Goal: Obtain resource: Download file/media

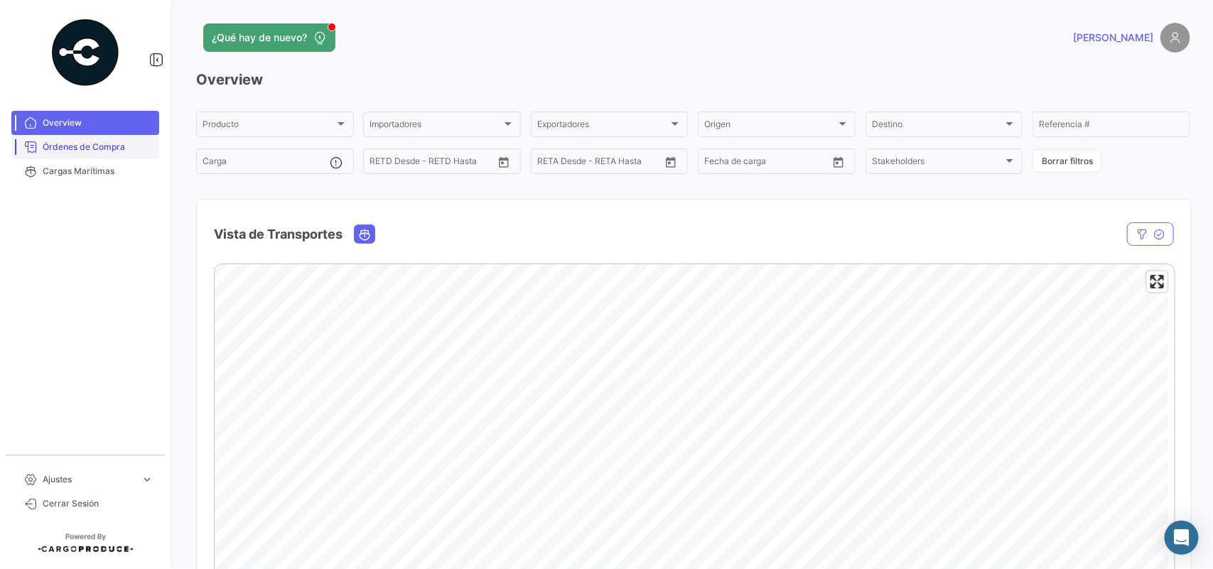
click at [82, 151] on span "Órdenes de Compra" at bounding box center [98, 147] width 111 height 13
click at [78, 143] on span "Órdenes de Compra" at bounding box center [98, 147] width 111 height 13
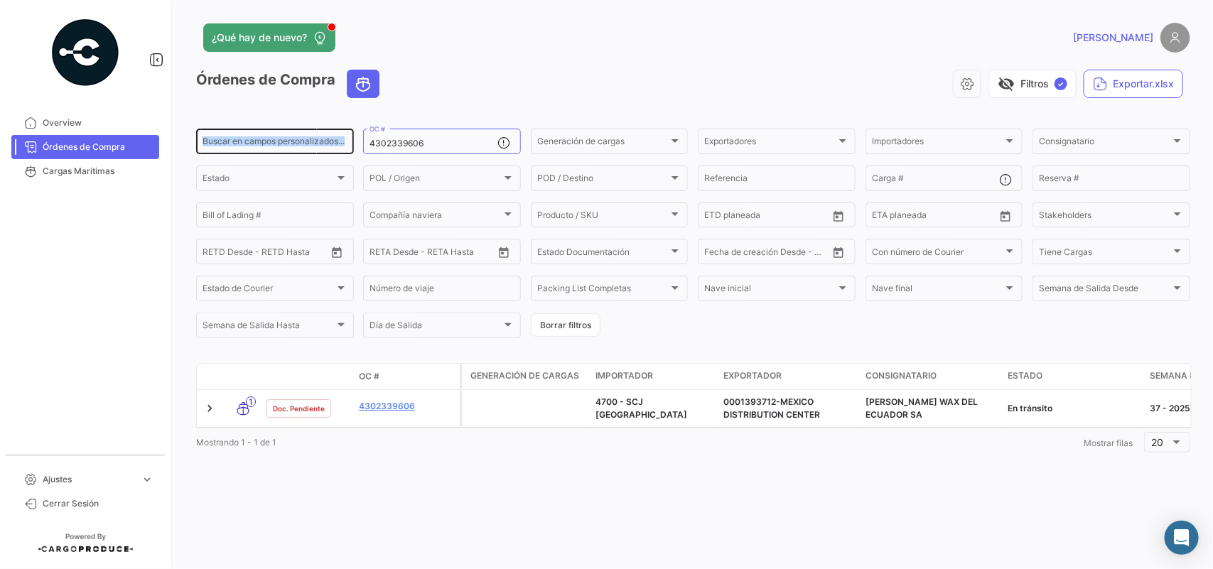
drag, startPoint x: 427, startPoint y: 149, endPoint x: 256, endPoint y: 140, distance: 171.5
click at [0, 0] on div "Buscar en campos personalizados... 4302339606 OC # Generación de cargas Generac…" at bounding box center [0, 0] width 0 height 0
click at [439, 104] on div "Órdenes de Compra visibility_off Filtros ✓ Exportar.xlsx" at bounding box center [693, 90] width 994 height 40
click at [433, 140] on input "4302339606" at bounding box center [433, 144] width 128 height 10
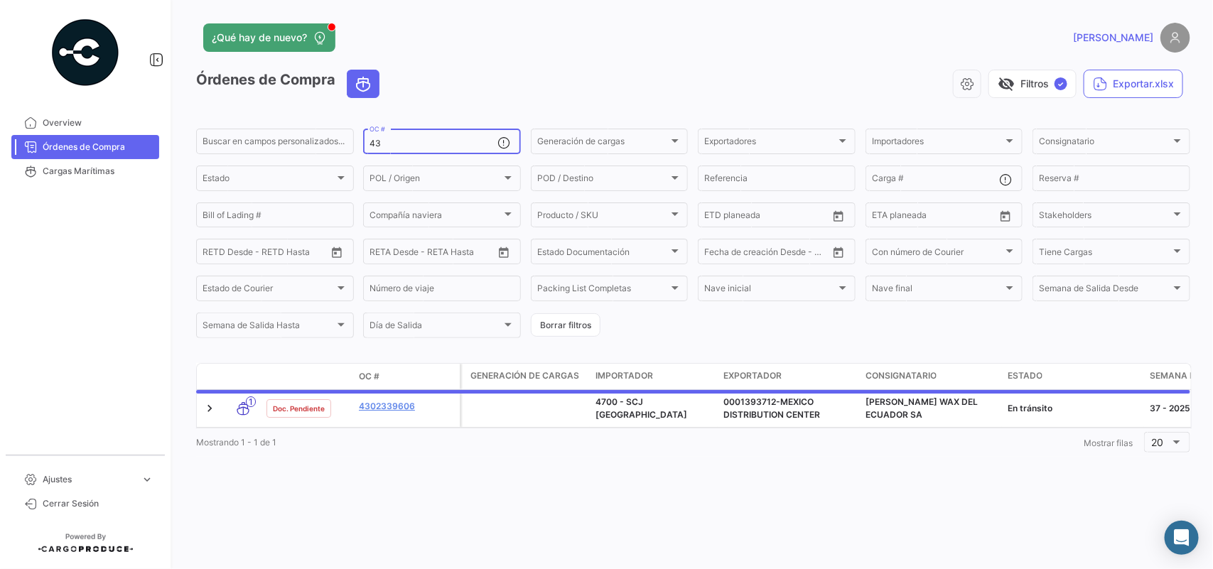
type input "4"
paste input "• 4302344178"
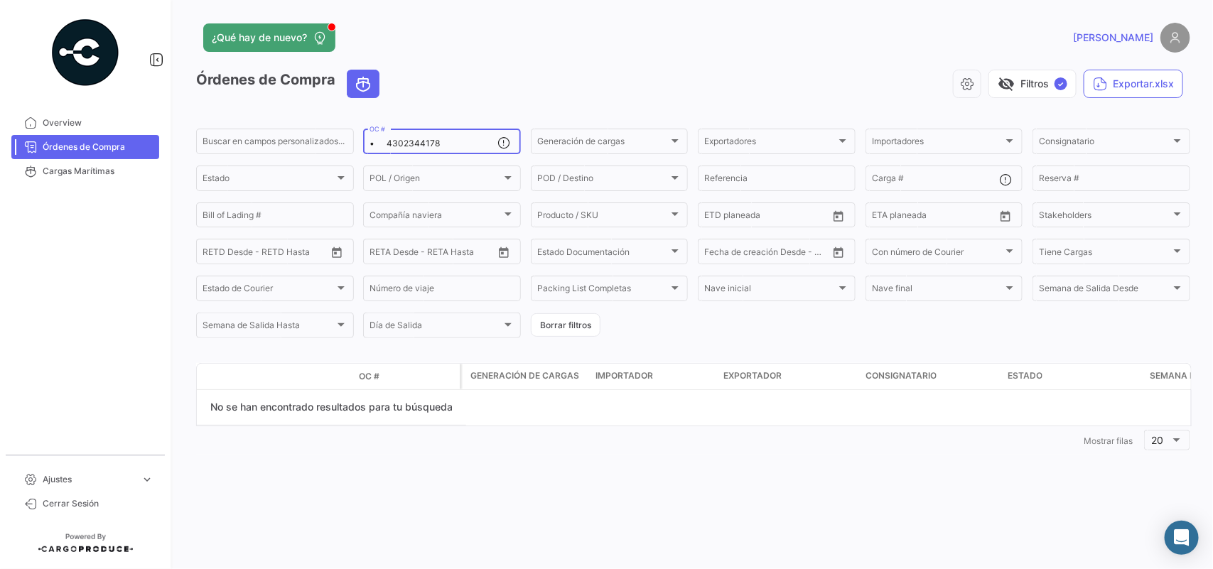
click at [389, 143] on input "• 4302344178" at bounding box center [433, 144] width 128 height 10
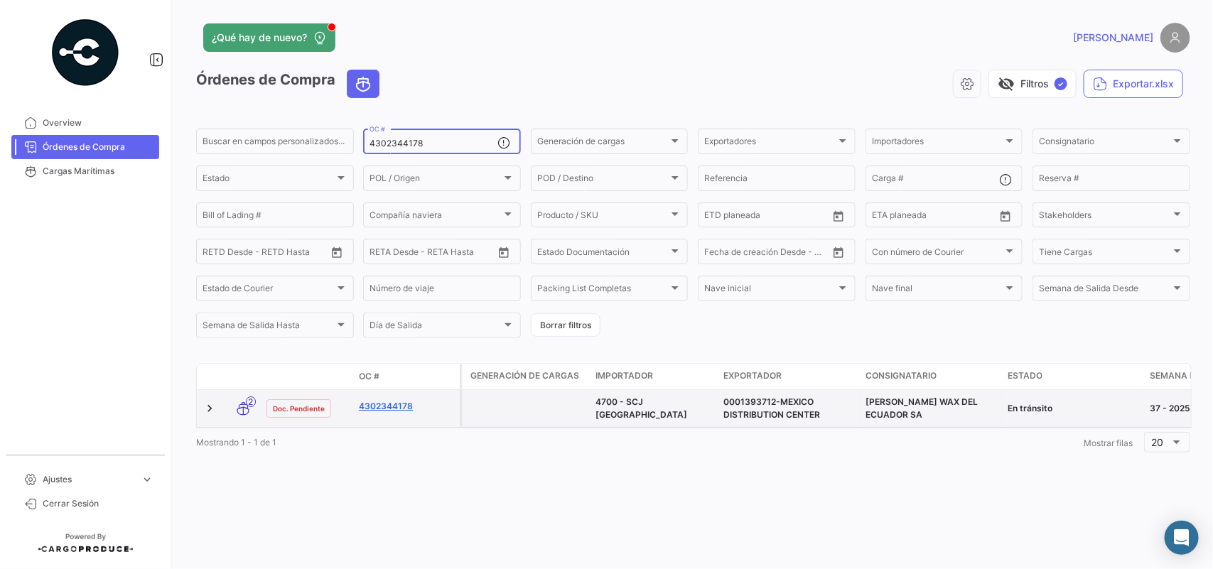
type input "4302344178"
click at [404, 405] on link "4302344178" at bounding box center [406, 406] width 95 height 13
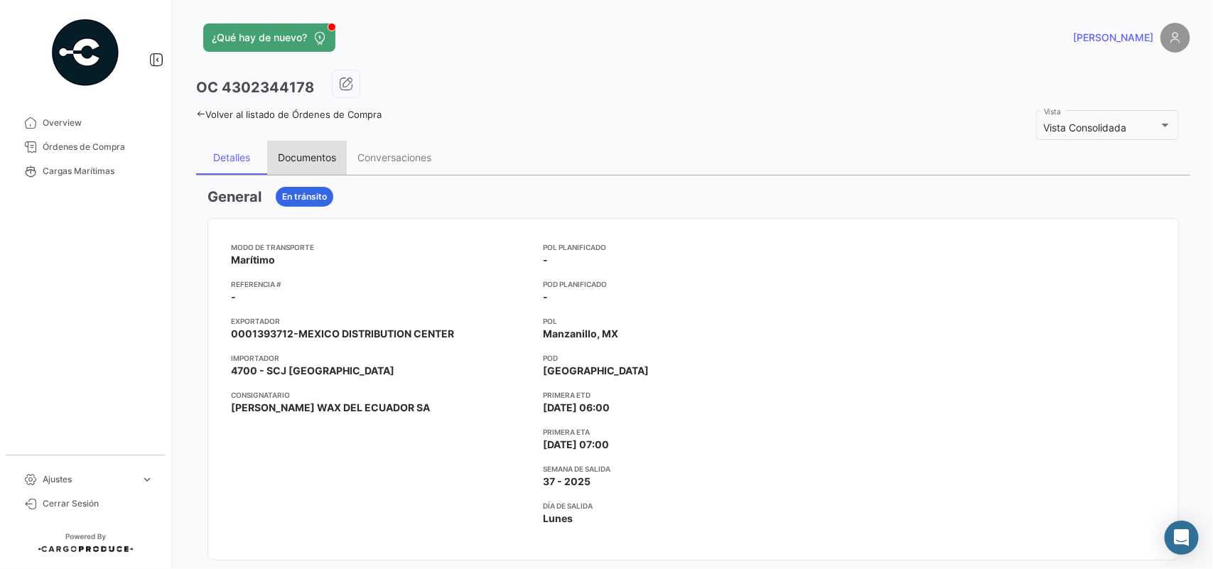
click at [316, 166] on div "Documentos" at bounding box center [307, 158] width 80 height 34
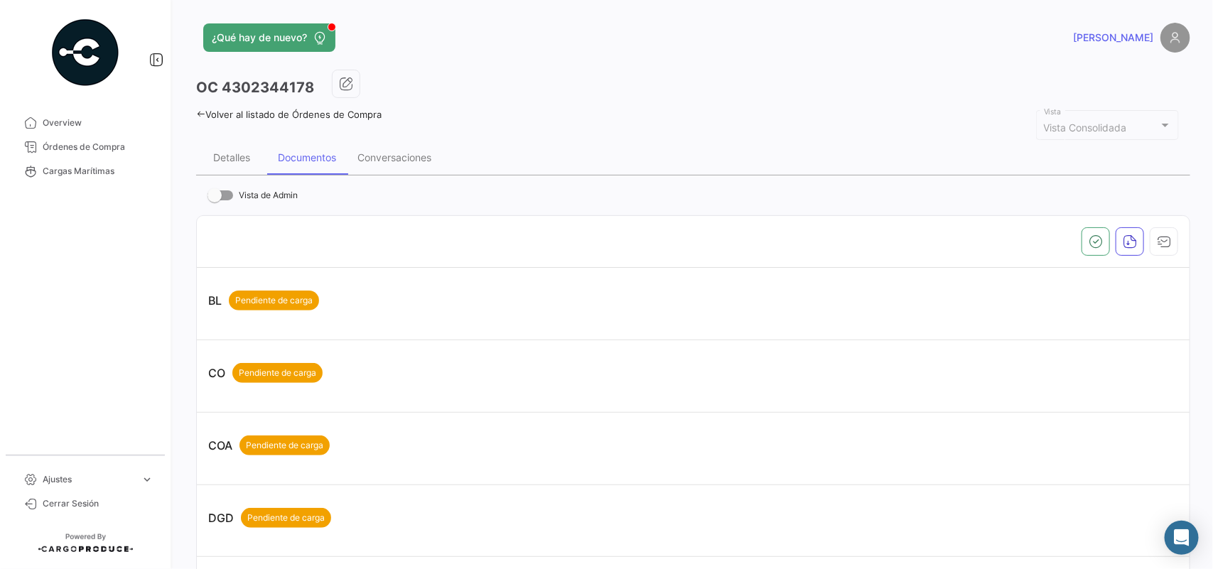
scroll to position [501, 0]
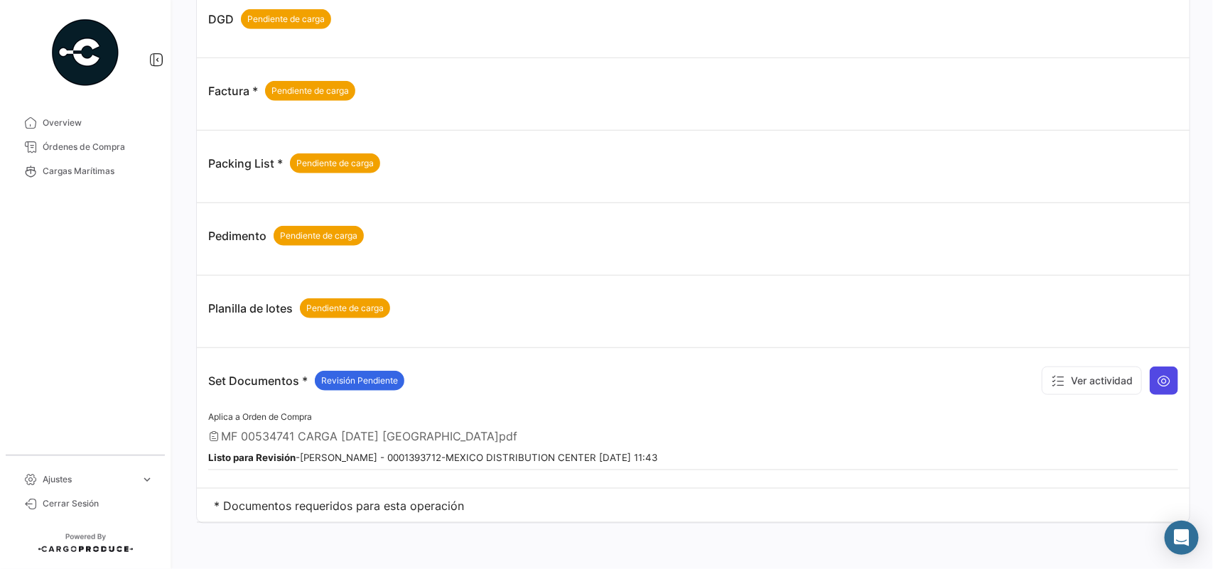
click at [1162, 385] on button at bounding box center [1163, 381] width 28 height 28
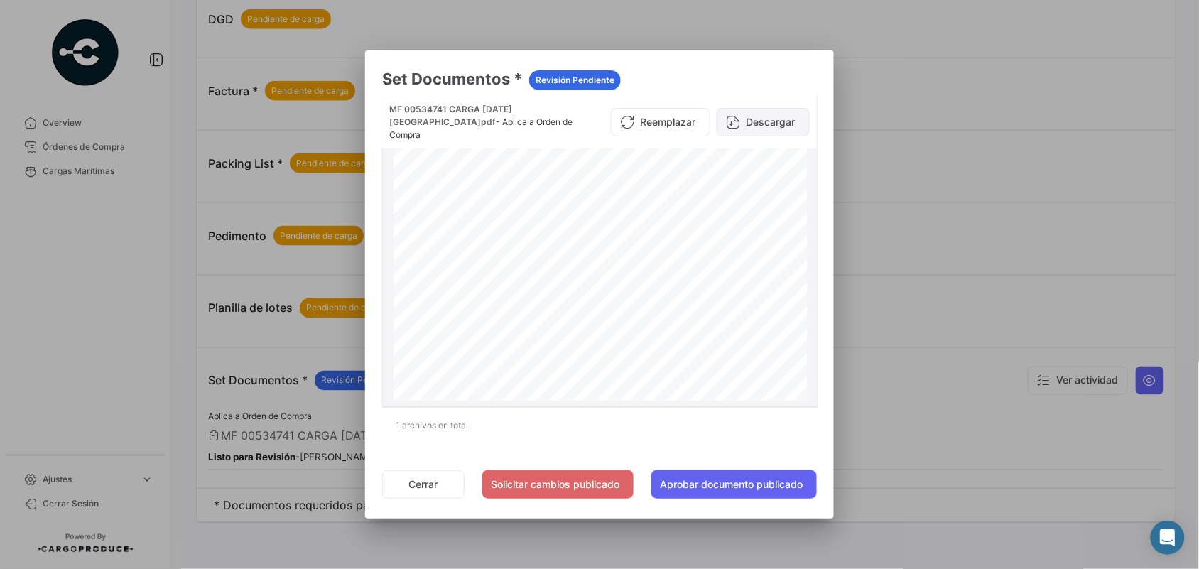
click at [768, 112] on button "Descargar" at bounding box center [763, 122] width 93 height 28
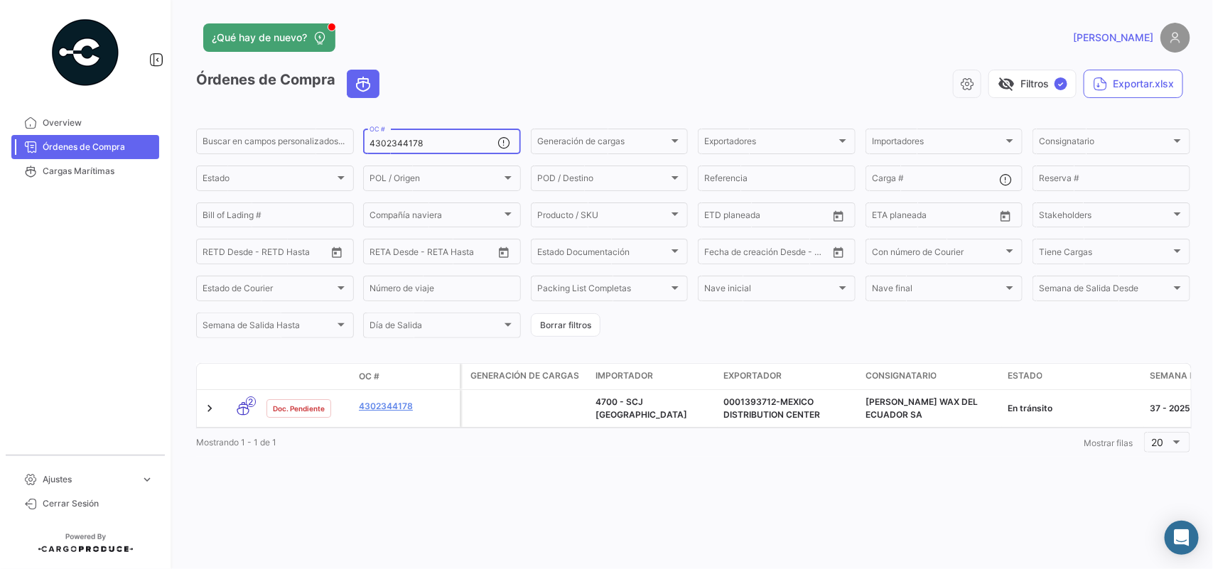
click at [423, 147] on input "4302344178" at bounding box center [433, 144] width 128 height 10
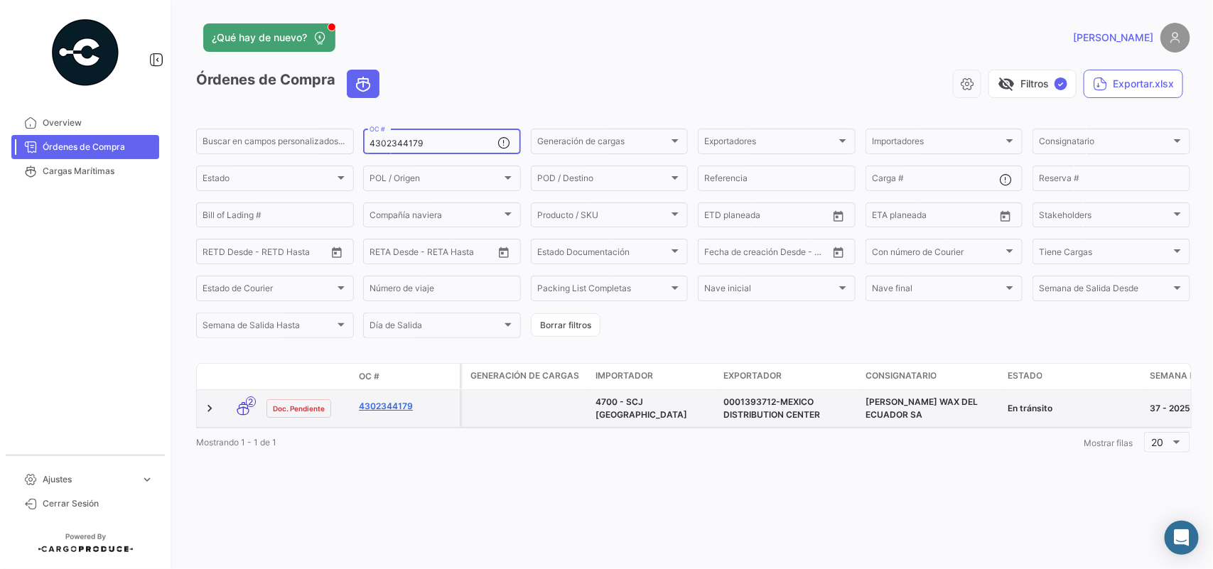
type input "4302344179"
click at [402, 413] on link "4302344179" at bounding box center [406, 406] width 95 height 13
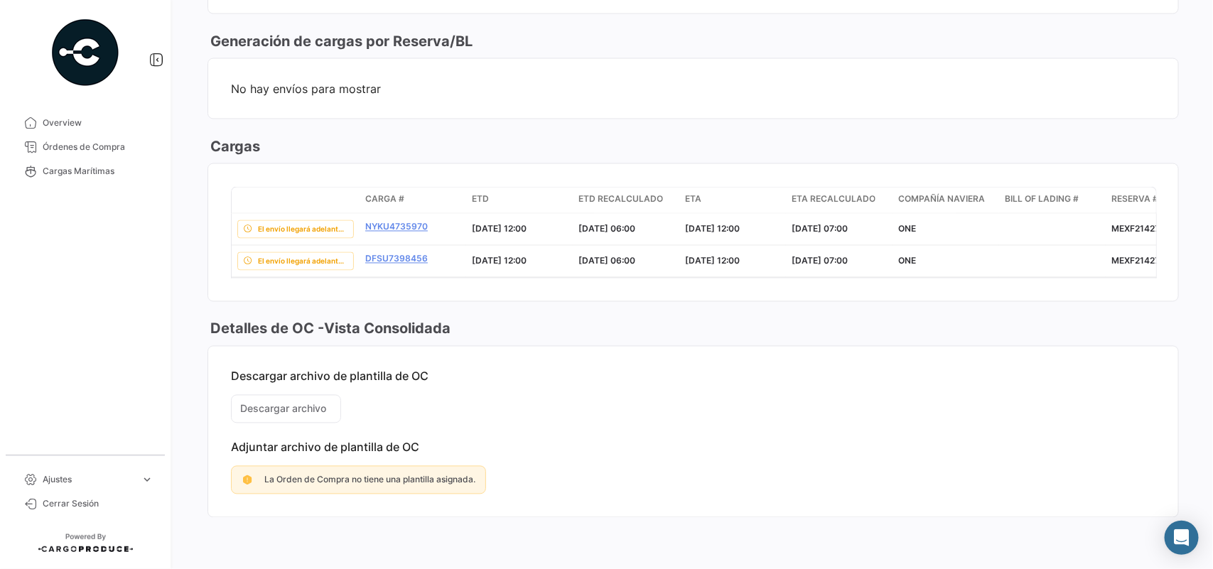
scroll to position [67, 0]
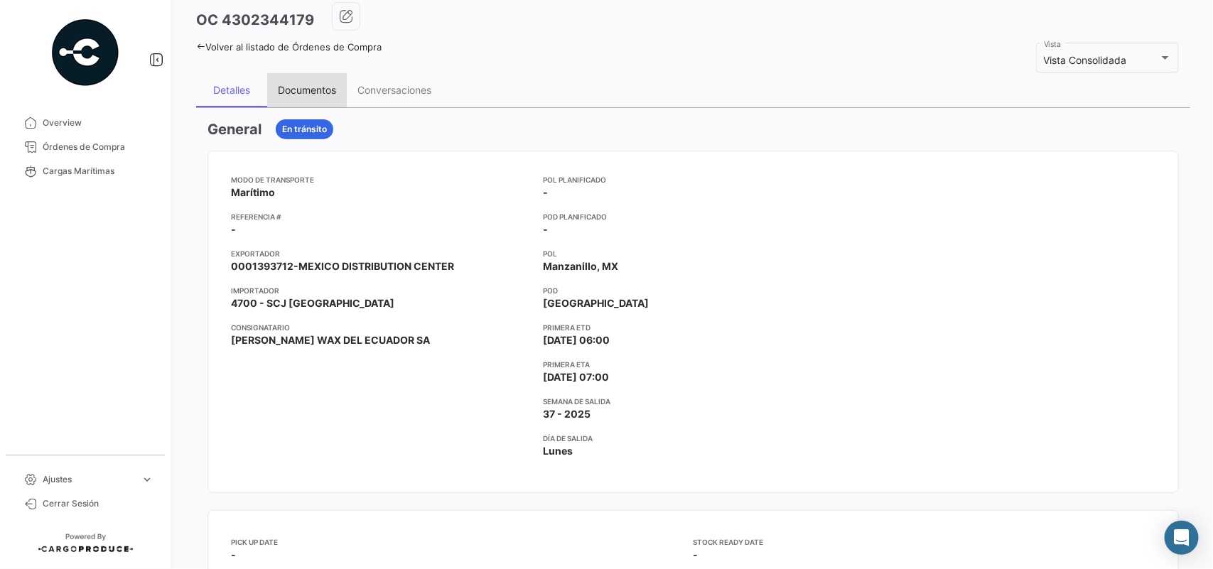
click at [288, 97] on div "Documentos" at bounding box center [307, 90] width 80 height 34
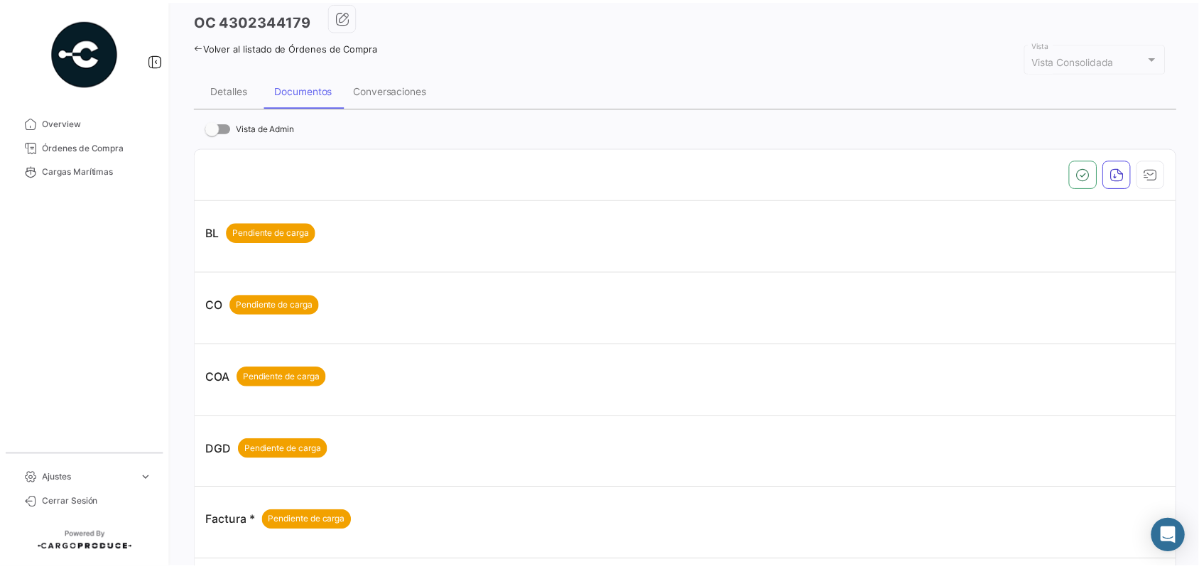
scroll to position [501, 0]
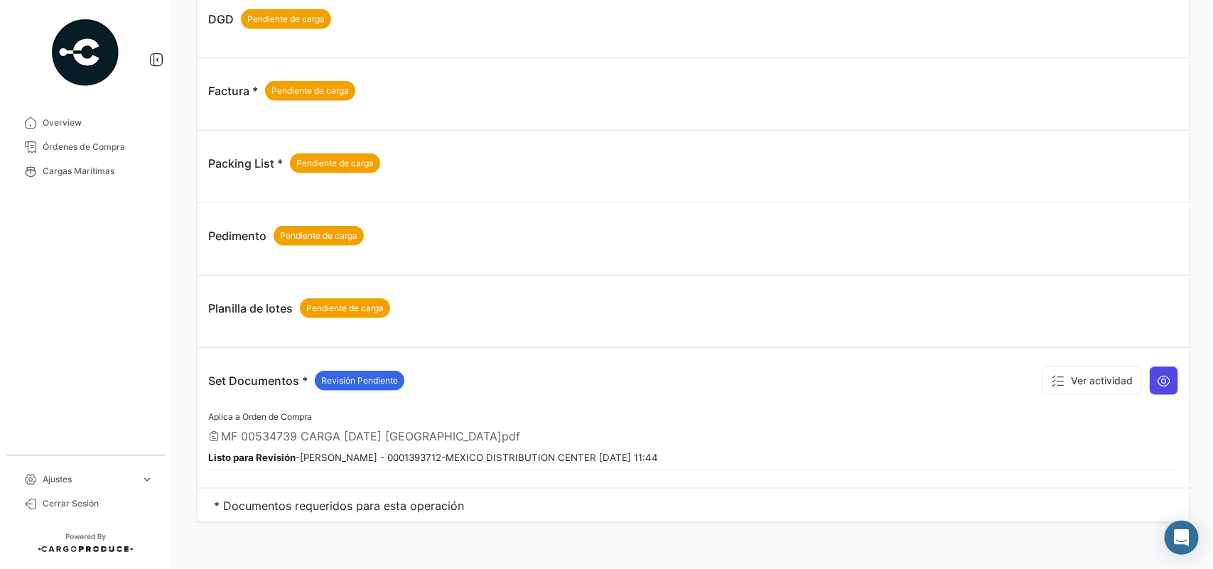
click at [1159, 388] on icon at bounding box center [1164, 381] width 14 height 14
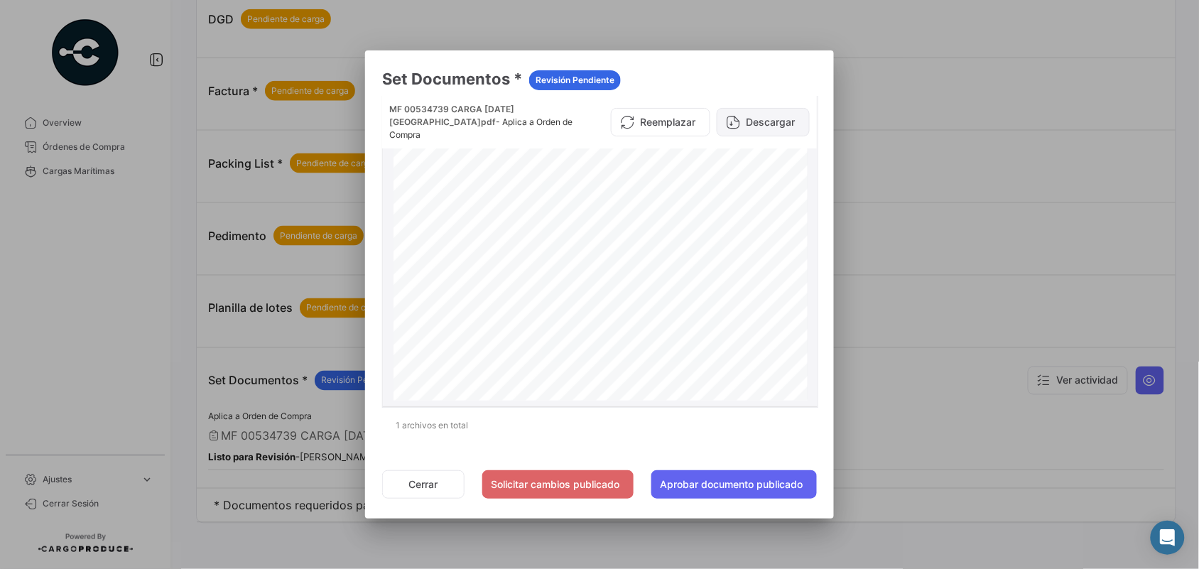
click at [754, 112] on button "Descargar" at bounding box center [763, 122] width 93 height 28
